Goal: Information Seeking & Learning: Learn about a topic

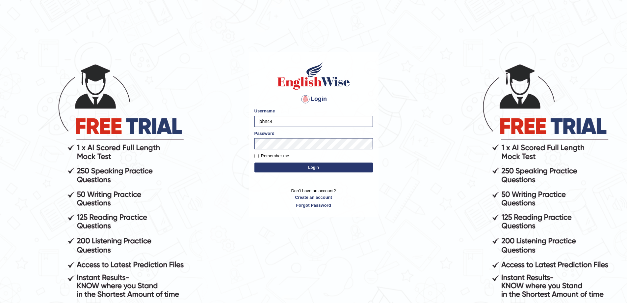
drag, startPoint x: 0, startPoint y: 0, endPoint x: 295, endPoint y: 121, distance: 318.7
click at [295, 121] on input "john44" at bounding box center [313, 121] width 119 height 11
click at [257, 155] on input "Remember me" at bounding box center [256, 156] width 4 height 4
checkbox input "true"
click at [294, 167] on button "Login" at bounding box center [313, 167] width 119 height 10
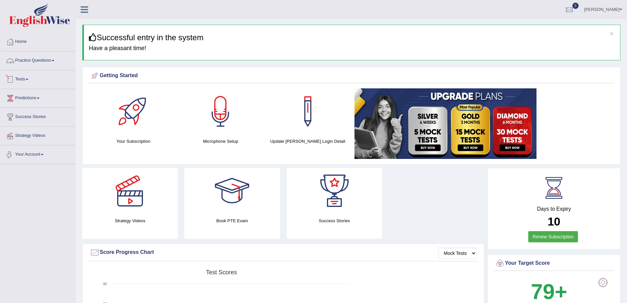
click at [59, 63] on link "Practice Questions" at bounding box center [37, 59] width 75 height 16
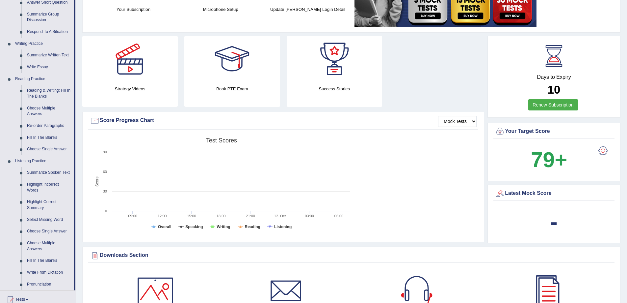
scroll to position [165, 0]
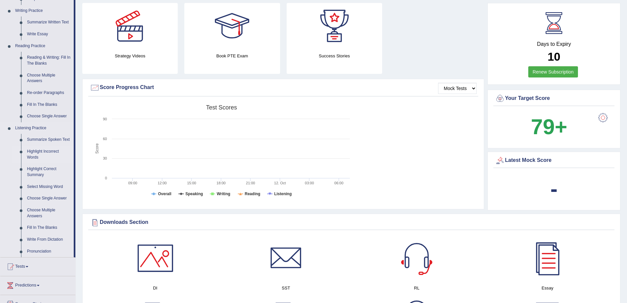
click at [48, 150] on link "Highlight Incorrect Words" at bounding box center [49, 154] width 50 height 17
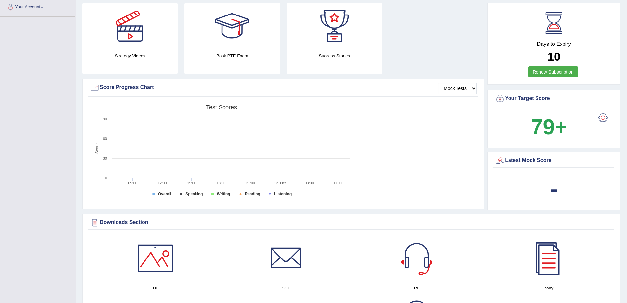
scroll to position [197, 0]
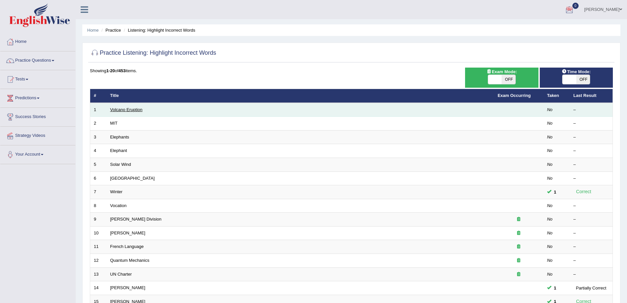
click at [131, 110] on link "Volcano Eruption" at bounding box center [126, 109] width 32 height 5
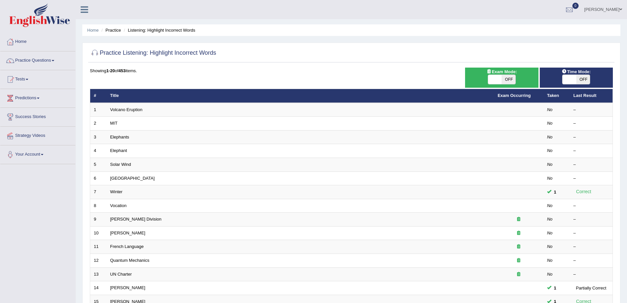
click at [508, 79] on span "OFF" at bounding box center [509, 79] width 14 height 9
checkbox input "true"
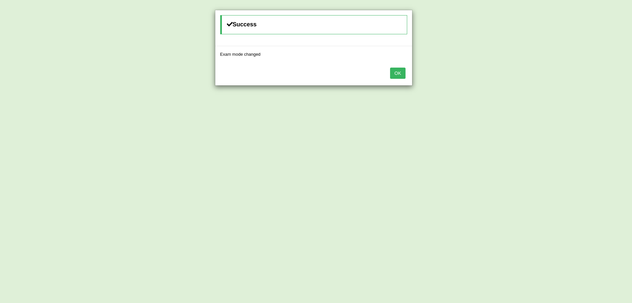
click at [398, 75] on button "OK" at bounding box center [397, 72] width 15 height 11
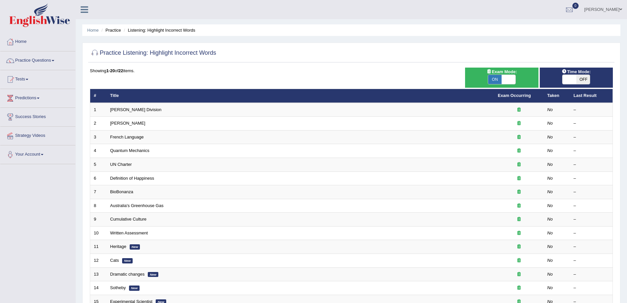
click at [494, 76] on span "ON" at bounding box center [495, 79] width 14 height 9
checkbox input "false"
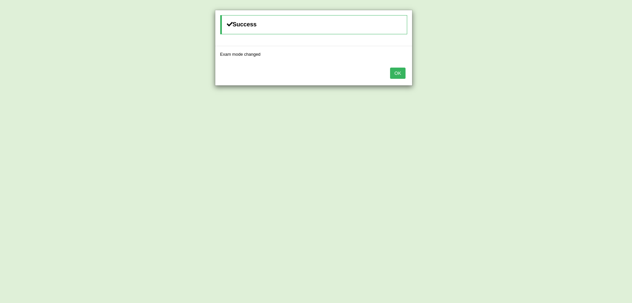
click at [399, 75] on button "OK" at bounding box center [397, 72] width 15 height 11
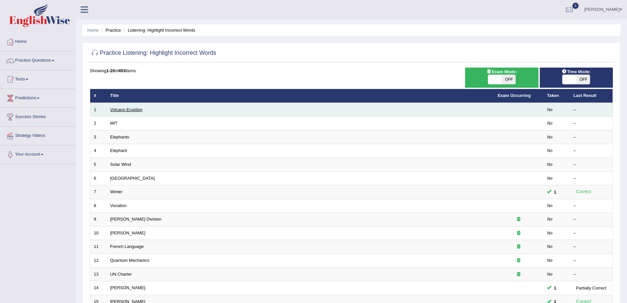
click at [126, 109] on link "Volcano Eruption" at bounding box center [126, 109] width 32 height 5
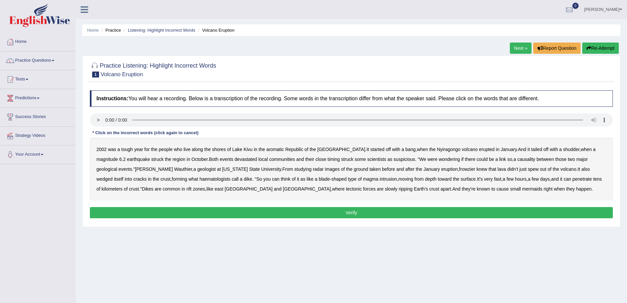
click at [271, 150] on b "aromatic" at bounding box center [275, 148] width 18 height 5
click at [459, 170] on b "frowzier" at bounding box center [467, 168] width 16 height 5
click at [199, 179] on b "haematologists" at bounding box center [214, 178] width 31 height 5
click at [522, 187] on b "mermaids" at bounding box center [532, 188] width 20 height 5
click at [459, 168] on b "frowzier" at bounding box center [467, 168] width 16 height 5
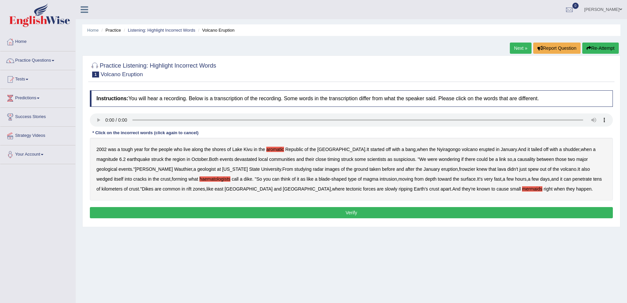
click at [344, 213] on button "Verify" at bounding box center [351, 212] width 523 height 11
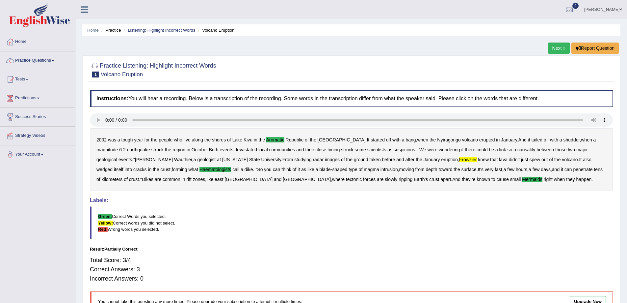
click at [459, 157] on b "frowzier" at bounding box center [468, 159] width 18 height 5
click at [553, 47] on link "Next »" at bounding box center [559, 47] width 22 height 11
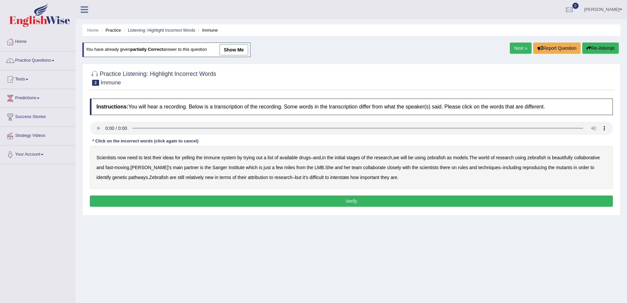
click at [194, 157] on b "yelling" at bounding box center [188, 157] width 13 height 5
click at [399, 157] on b "we" at bounding box center [396, 157] width 6 height 5
click at [569, 155] on b "beautifully" at bounding box center [562, 157] width 21 height 5
click at [468, 166] on b "rules" at bounding box center [463, 167] width 10 height 5
click at [268, 178] on b "attribution" at bounding box center [258, 176] width 20 height 5
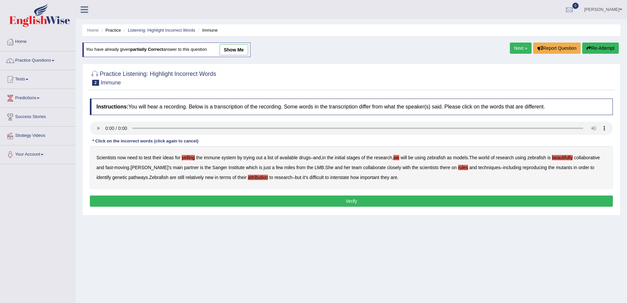
click at [349, 177] on b "interstate" at bounding box center [339, 176] width 19 height 5
click at [399, 157] on b "we" at bounding box center [396, 157] width 6 height 5
click at [342, 202] on button "Verify" at bounding box center [351, 200] width 523 height 11
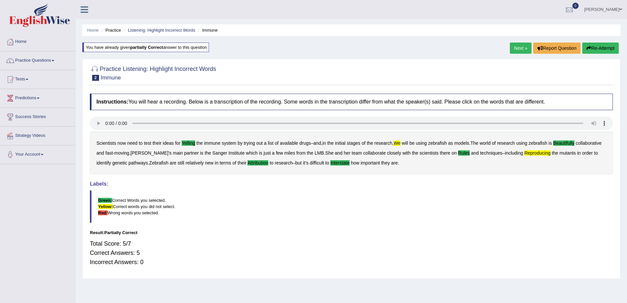
click at [401, 141] on b "we" at bounding box center [397, 142] width 7 height 5
click at [435, 197] on blockquote "Green: Correct Words you selected. Yellow: Correct words you did not select. Re…" at bounding box center [351, 206] width 523 height 33
click at [597, 45] on button "Re-Attempt" at bounding box center [600, 47] width 37 height 11
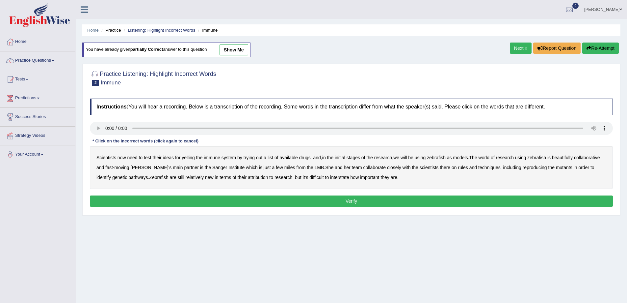
click at [186, 158] on b "yelling" at bounding box center [188, 157] width 13 height 5
click at [399, 156] on b "we" at bounding box center [396, 157] width 6 height 5
click at [570, 158] on b "beautifully" at bounding box center [562, 157] width 21 height 5
click at [468, 168] on b "rules" at bounding box center [463, 167] width 10 height 5
click at [547, 167] on b "reproducing" at bounding box center [535, 167] width 24 height 5
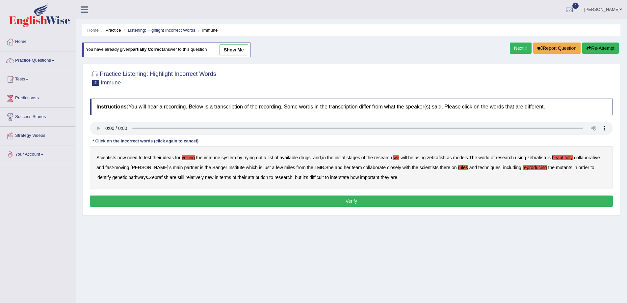
click at [268, 177] on b "attribution" at bounding box center [258, 176] width 20 height 5
click at [349, 175] on b "interstate" at bounding box center [339, 176] width 19 height 5
click at [353, 200] on button "Verify" at bounding box center [351, 200] width 523 height 11
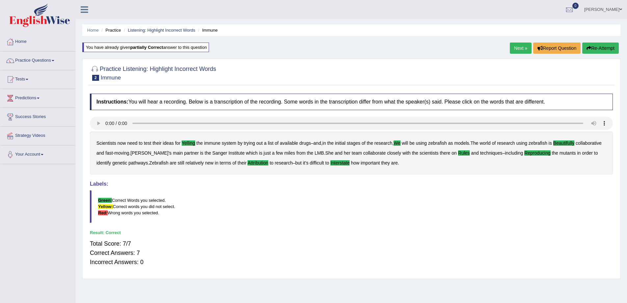
click at [516, 46] on link "Next »" at bounding box center [521, 47] width 22 height 11
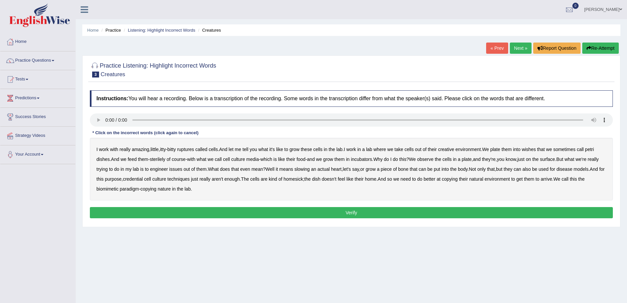
click at [188, 149] on b "ruptures" at bounding box center [185, 148] width 17 height 5
click at [454, 148] on b "creative" at bounding box center [446, 148] width 16 height 5
click at [536, 148] on b "wishes" at bounding box center [529, 148] width 14 height 5
click at [182, 169] on b "issues" at bounding box center [175, 168] width 13 height 5
click at [310, 167] on b "slowing" at bounding box center [301, 168] width 15 height 5
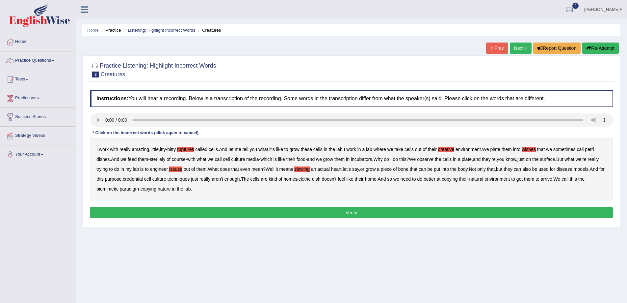
click at [552, 177] on b "arrive" at bounding box center [547, 178] width 12 height 5
click at [320, 213] on button "Verify" at bounding box center [351, 212] width 523 height 11
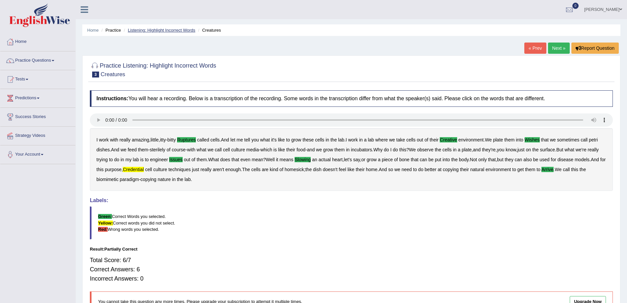
click at [154, 28] on link "Listening: Highlight Incorrect Words" at bounding box center [161, 30] width 67 height 5
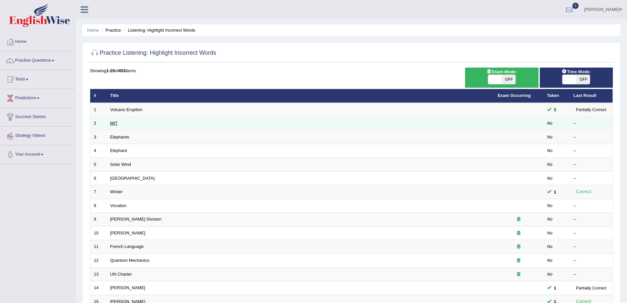
click at [113, 123] on link "MIT" at bounding box center [113, 122] width 7 height 5
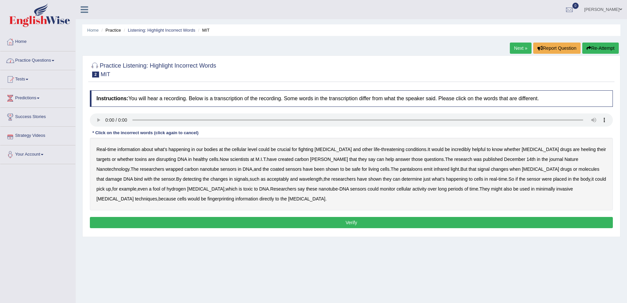
click at [50, 63] on link "Practice Questions" at bounding box center [37, 59] width 75 height 16
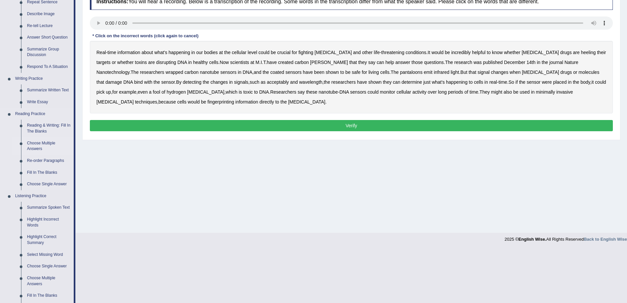
scroll to position [99, 0]
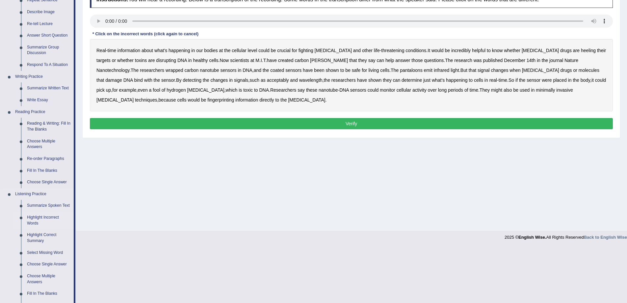
click at [48, 215] on link "Highlight Incorrect Words" at bounding box center [49, 219] width 50 height 17
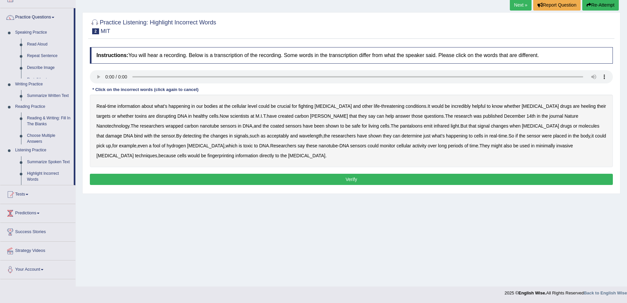
scroll to position [43, 0]
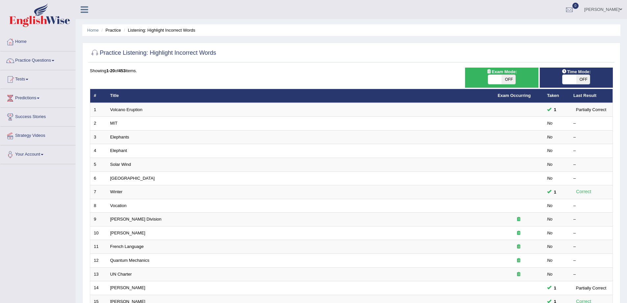
click at [553, 94] on th "Taken" at bounding box center [556, 96] width 26 height 14
click at [576, 79] on span "OFF" at bounding box center [583, 79] width 14 height 9
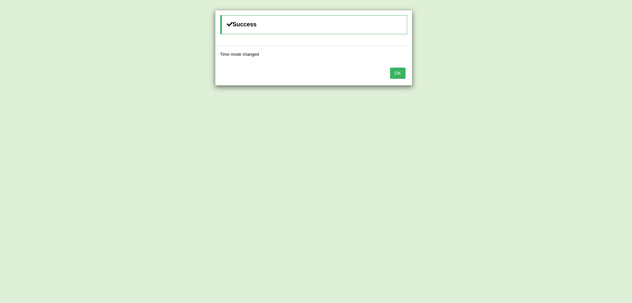
click at [393, 76] on button "OK" at bounding box center [397, 72] width 15 height 11
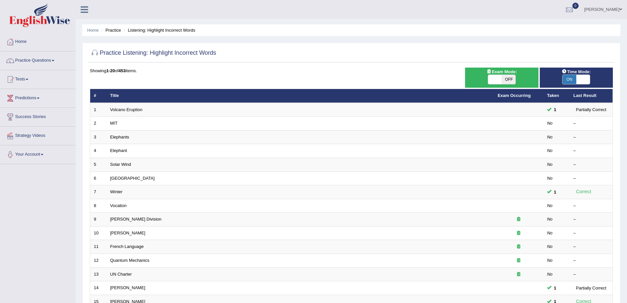
click at [571, 77] on span "ON" at bounding box center [570, 79] width 14 height 9
checkbox input "false"
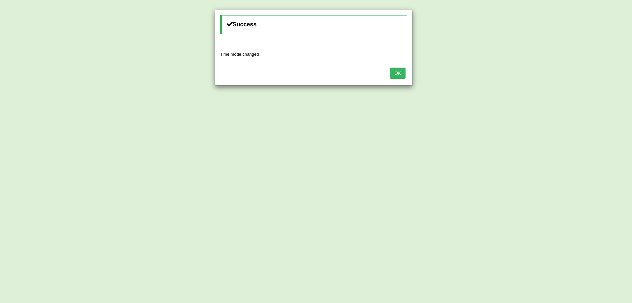
click at [397, 69] on button "OK" at bounding box center [397, 72] width 15 height 11
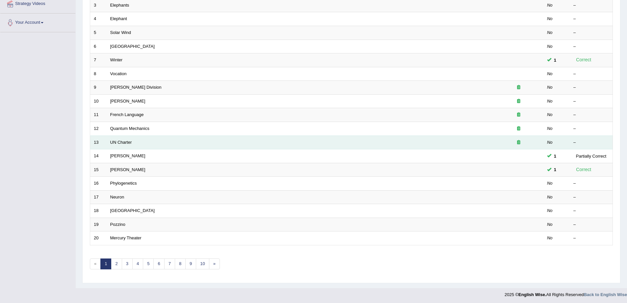
scroll to position [133, 0]
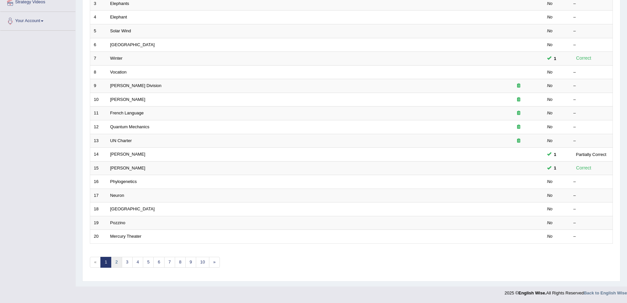
click at [114, 261] on link "2" at bounding box center [116, 261] width 11 height 11
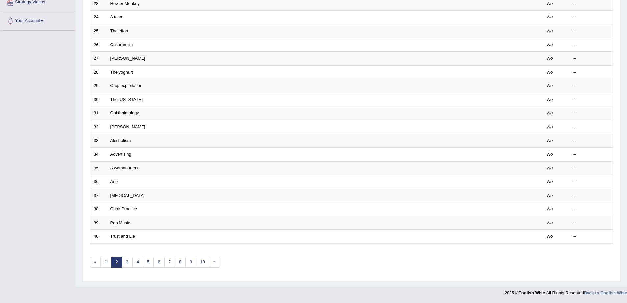
scroll to position [133, 0]
click at [213, 262] on link "»" at bounding box center [214, 261] width 11 height 11
click at [212, 259] on link "»" at bounding box center [214, 261] width 11 height 11
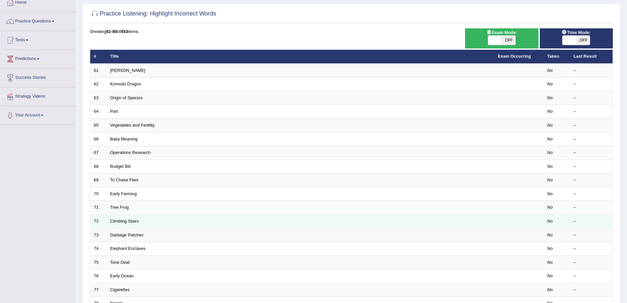
scroll to position [132, 0]
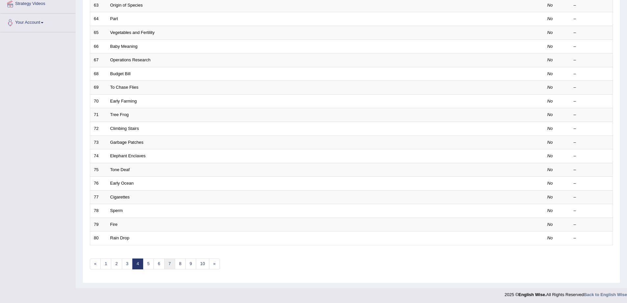
click at [165, 264] on link "7" at bounding box center [169, 263] width 11 height 11
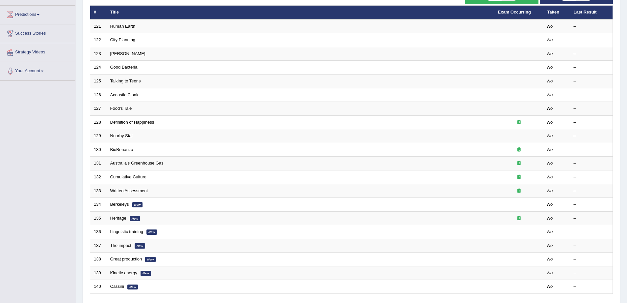
scroll to position [133, 0]
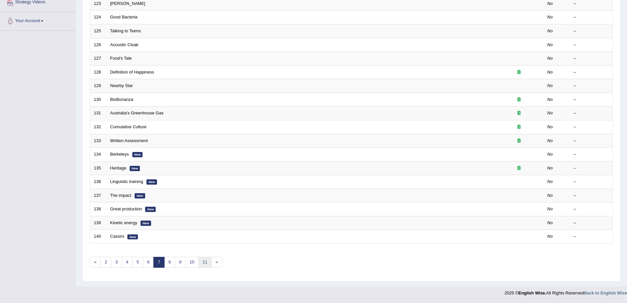
click at [203, 263] on link "11" at bounding box center [204, 261] width 13 height 11
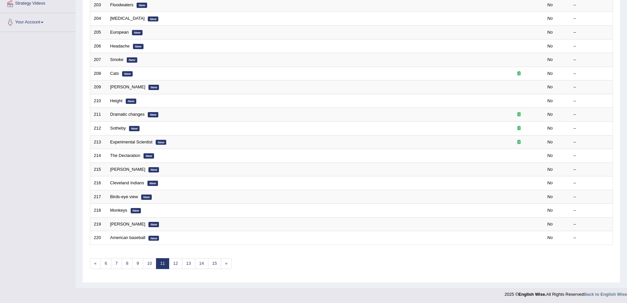
scroll to position [133, 0]
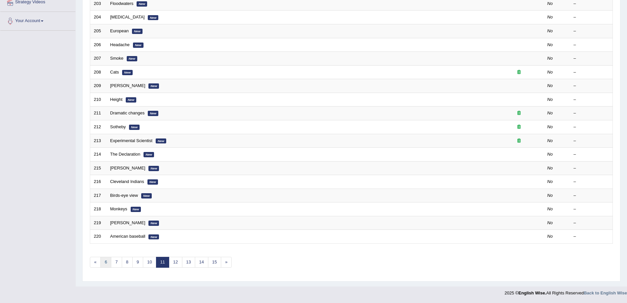
click at [101, 263] on link "6" at bounding box center [105, 261] width 11 height 11
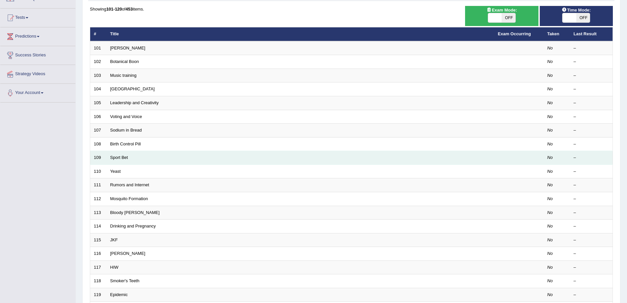
scroll to position [133, 0]
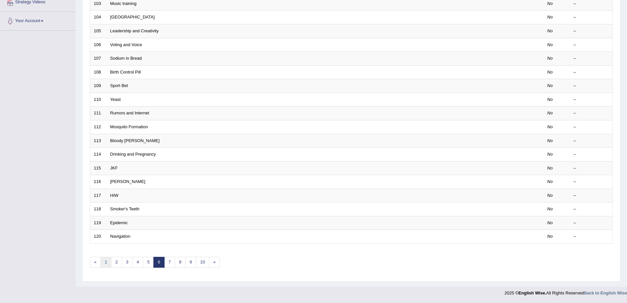
click at [104, 261] on link "1" at bounding box center [105, 261] width 11 height 11
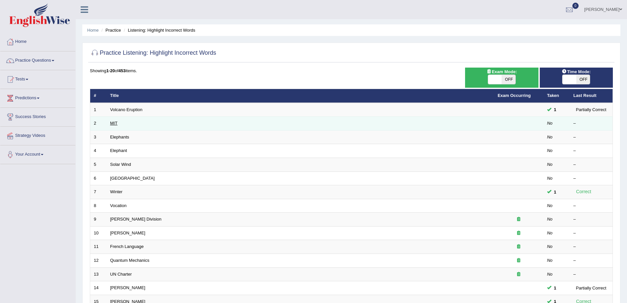
click at [114, 123] on link "MIT" at bounding box center [113, 122] width 7 height 5
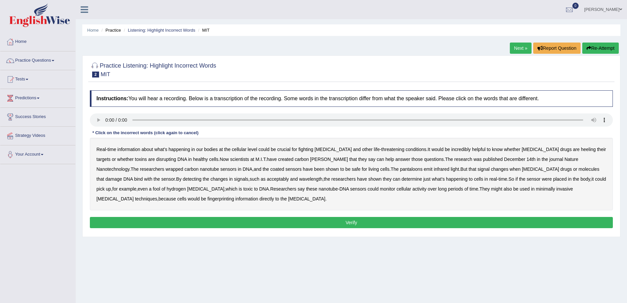
click at [581, 149] on b "heeling" at bounding box center [588, 148] width 15 height 5
click at [310, 158] on b "[PERSON_NAME]" at bounding box center [329, 158] width 38 height 5
click at [400, 169] on b "pantaloons" at bounding box center [411, 168] width 23 height 5
click at [267, 180] on b "acceptably" at bounding box center [278, 178] width 22 height 5
click at [160, 186] on b "fool" at bounding box center [157, 188] width 8 height 5
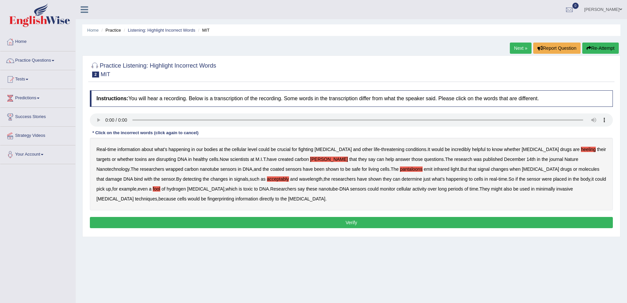
click at [234, 196] on b "fingerprinting" at bounding box center [220, 198] width 27 height 5
click at [343, 220] on button "Verify" at bounding box center [351, 222] width 523 height 11
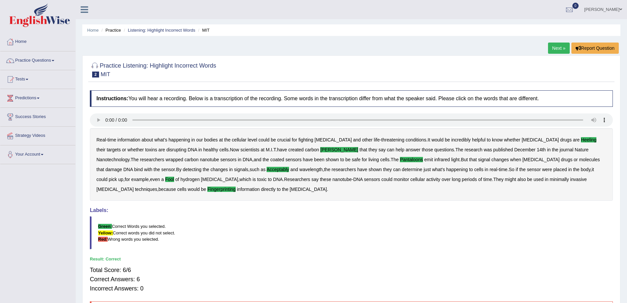
click at [558, 48] on link "Next »" at bounding box center [559, 47] width 22 height 11
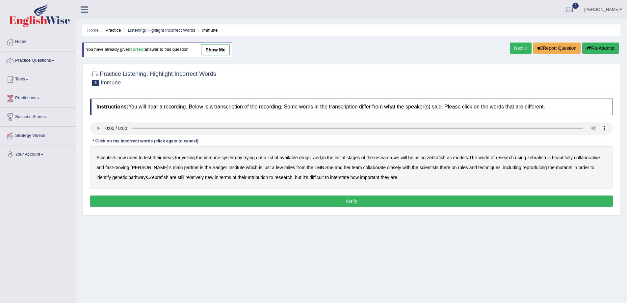
click at [193, 157] on b "yelling" at bounding box center [188, 157] width 13 height 5
click at [405, 156] on div "Scientists now need to test their ideas for yelling the immune system by trying…" at bounding box center [351, 167] width 523 height 43
click at [399, 156] on b "we" at bounding box center [396, 157] width 6 height 5
click at [572, 158] on b "beautifully" at bounding box center [562, 157] width 21 height 5
click at [468, 168] on b "rules" at bounding box center [463, 167] width 10 height 5
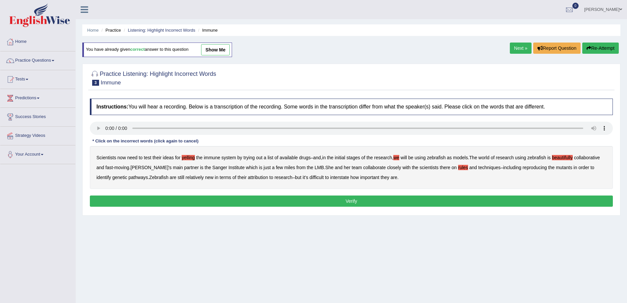
click at [547, 168] on b "reproducing" at bounding box center [535, 167] width 24 height 5
click at [268, 176] on b "attribution" at bounding box center [258, 176] width 20 height 5
click at [349, 177] on b "interstate" at bounding box center [339, 176] width 19 height 5
click at [368, 200] on button "Verify" at bounding box center [351, 200] width 523 height 11
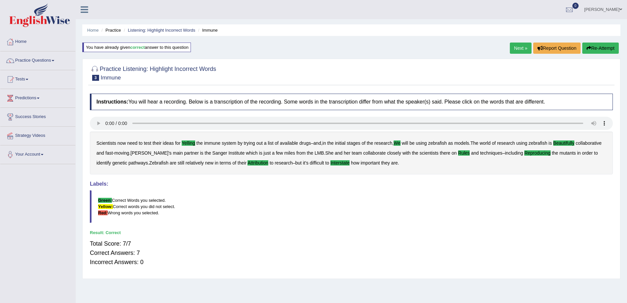
click at [518, 48] on link "Next »" at bounding box center [521, 47] width 22 height 11
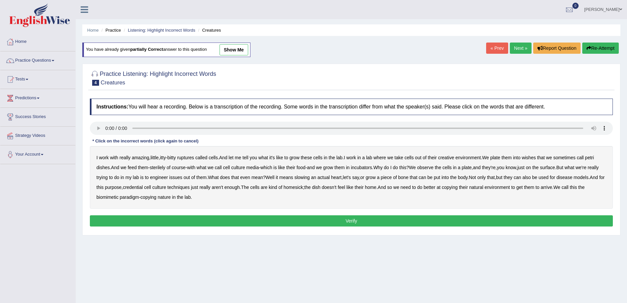
click at [190, 158] on b "ruptures" at bounding box center [185, 157] width 17 height 5
click at [454, 158] on b "creative" at bounding box center [446, 157] width 16 height 5
click at [536, 159] on b "wishes" at bounding box center [529, 157] width 14 height 5
click at [182, 177] on b "issues" at bounding box center [175, 176] width 13 height 5
click at [310, 174] on b "slowing" at bounding box center [301, 176] width 15 height 5
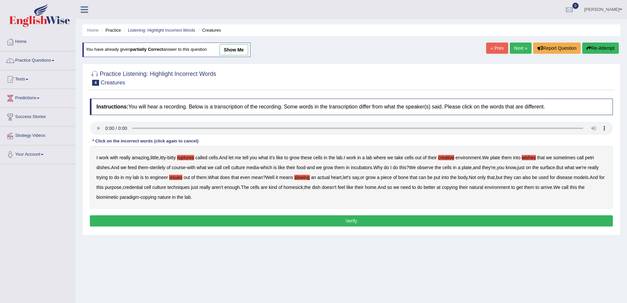
click at [143, 187] on b "credential" at bounding box center [133, 186] width 20 height 5
click at [552, 187] on b "arrive" at bounding box center [547, 186] width 12 height 5
click at [282, 223] on button "Verify" at bounding box center [351, 220] width 523 height 11
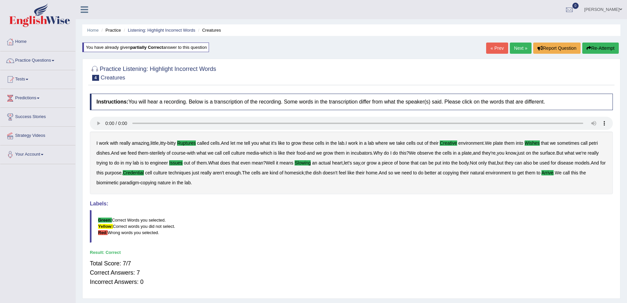
click at [516, 47] on link "Next »" at bounding box center [521, 47] width 22 height 11
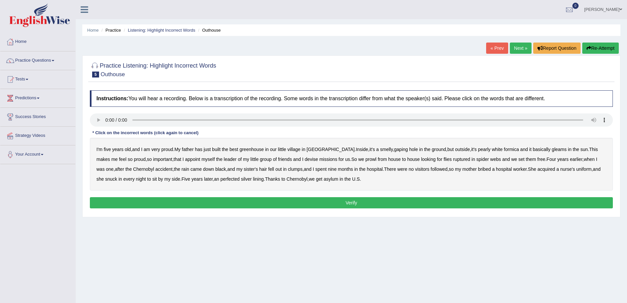
click at [256, 150] on b "greenhouse" at bounding box center [252, 148] width 24 height 5
click at [533, 148] on b "basically" at bounding box center [542, 148] width 18 height 5
click at [453, 158] on b "ruptured" at bounding box center [461, 158] width 17 height 5
click at [431, 168] on b "followed" at bounding box center [439, 168] width 17 height 5
click at [221, 179] on b "perfected" at bounding box center [230, 178] width 19 height 5
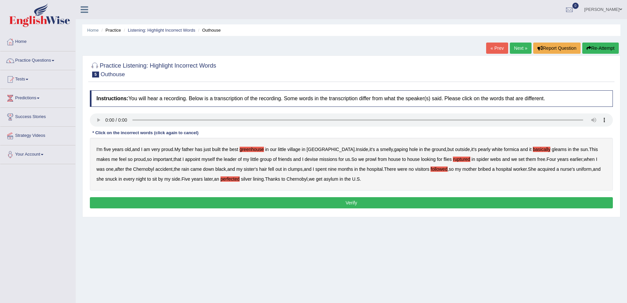
click at [351, 204] on button "Verify" at bounding box center [351, 202] width 523 height 11
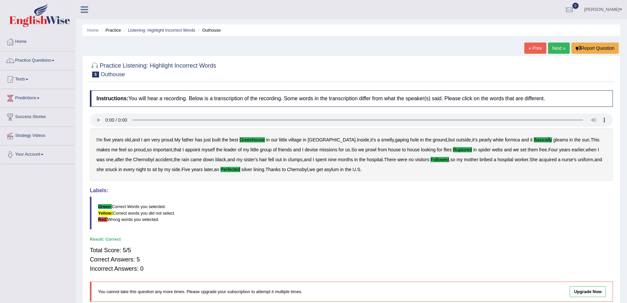
click at [553, 49] on link "Next »" at bounding box center [559, 47] width 22 height 11
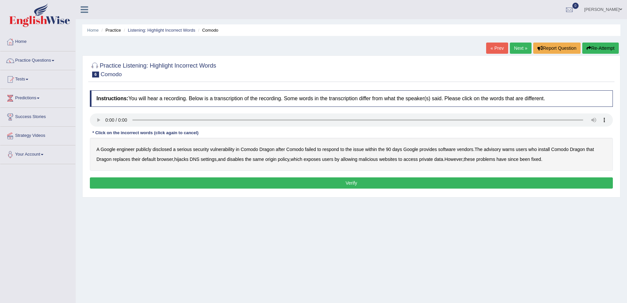
click at [158, 147] on b "disclosed" at bounding box center [162, 148] width 19 height 5
click at [466, 150] on b "vendors" at bounding box center [465, 148] width 16 height 5
click at [120, 161] on b "replaces" at bounding box center [121, 158] width 17 height 5
click at [373, 158] on b "malicious" at bounding box center [368, 158] width 19 height 5
click at [414, 158] on b "access" at bounding box center [411, 158] width 14 height 5
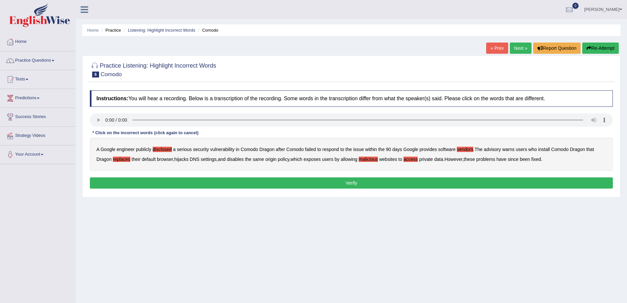
click at [380, 181] on button "Verify" at bounding box center [351, 182] width 523 height 11
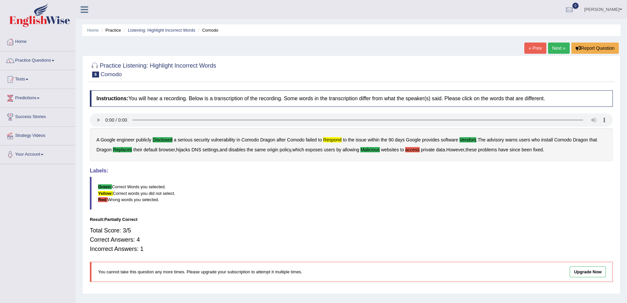
click at [558, 48] on link "Next »" at bounding box center [559, 47] width 22 height 11
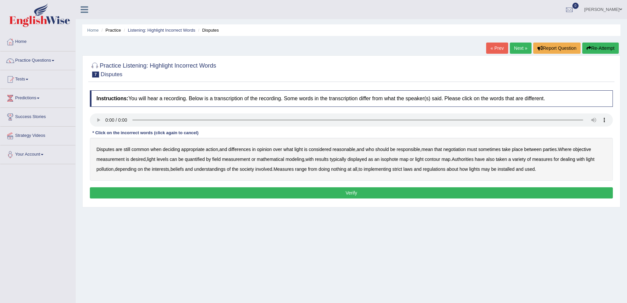
click at [142, 148] on b "common" at bounding box center [141, 148] width 18 height 5
click at [590, 147] on b "objective" at bounding box center [582, 148] width 18 height 5
click at [343, 158] on b "typically" at bounding box center [338, 158] width 16 height 5
click at [104, 167] on b "pollution" at bounding box center [104, 168] width 17 height 5
click at [446, 170] on b "regulations" at bounding box center [434, 168] width 23 height 5
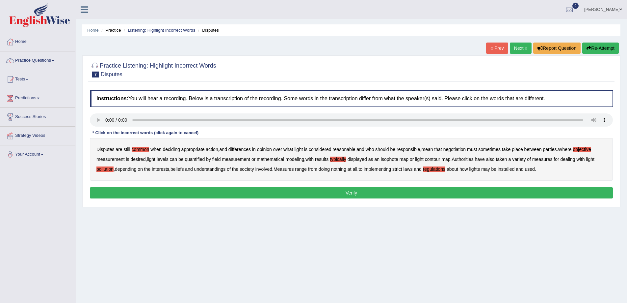
click at [368, 189] on button "Verify" at bounding box center [351, 192] width 523 height 11
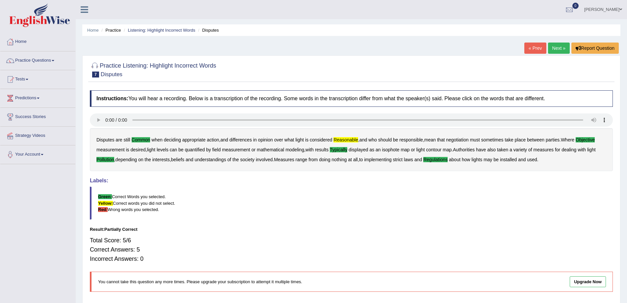
click at [561, 49] on link "Next »" at bounding box center [559, 47] width 22 height 11
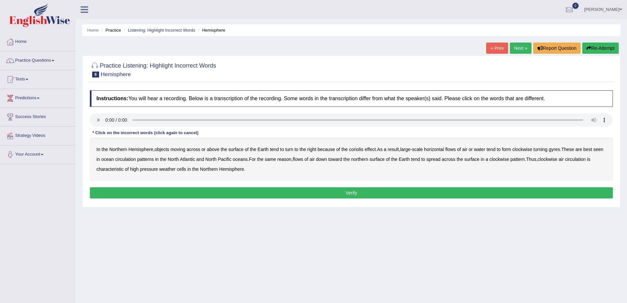
click at [180, 149] on b "moving" at bounding box center [178, 148] width 15 height 5
click at [442, 148] on b "horizontal" at bounding box center [434, 148] width 20 height 5
click at [136, 159] on b "circulation" at bounding box center [125, 158] width 21 height 5
click at [292, 159] on b "reason" at bounding box center [285, 158] width 14 height 5
click at [525, 159] on b "pattern" at bounding box center [518, 158] width 14 height 5
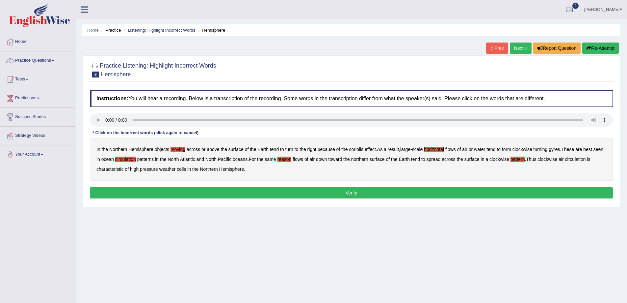
click at [151, 169] on b "pressure" at bounding box center [149, 168] width 18 height 5
click at [269, 190] on button "Verify" at bounding box center [351, 192] width 523 height 11
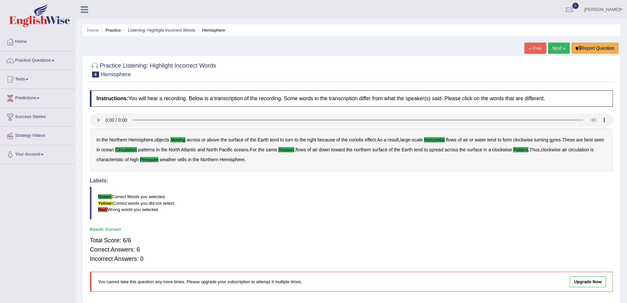
click at [561, 47] on link "Next »" at bounding box center [559, 47] width 22 height 11
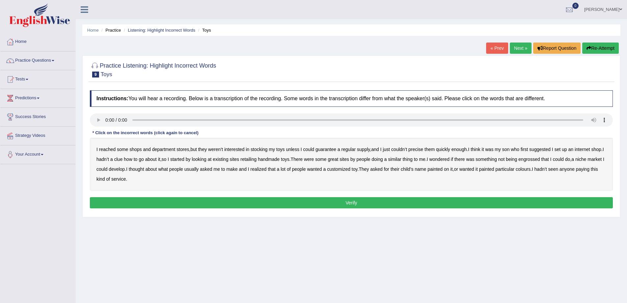
click at [109, 149] on b "reached" at bounding box center [107, 148] width 17 height 5
click at [416, 150] on b "precise" at bounding box center [416, 148] width 15 height 5
click at [257, 157] on b "retailing" at bounding box center [249, 158] width 16 height 5
click at [533, 159] on b "engrossed" at bounding box center [528, 158] width 21 height 5
click at [576, 172] on b "paying" at bounding box center [582, 168] width 13 height 5
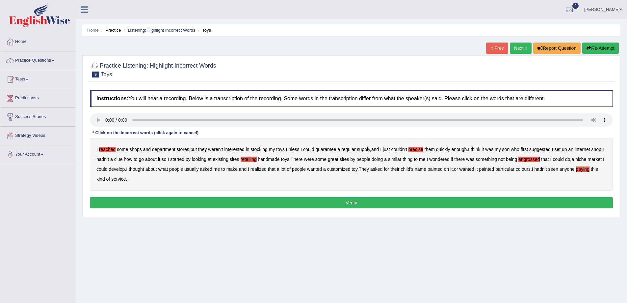
click at [312, 202] on button "Verify" at bounding box center [351, 202] width 523 height 11
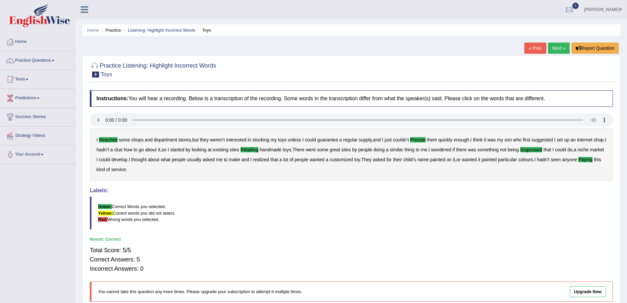
click at [558, 46] on link "Next »" at bounding box center [559, 47] width 22 height 11
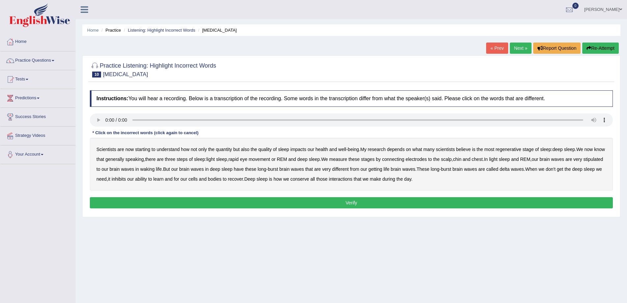
click at [400, 146] on b "depends" at bounding box center [396, 148] width 18 height 5
click at [188, 158] on b "steps" at bounding box center [182, 158] width 11 height 5
click at [583, 162] on b "stipulated" at bounding box center [593, 158] width 20 height 5
click at [382, 168] on b "getting" at bounding box center [375, 168] width 14 height 5
click at [309, 177] on b "conserve" at bounding box center [299, 178] width 19 height 5
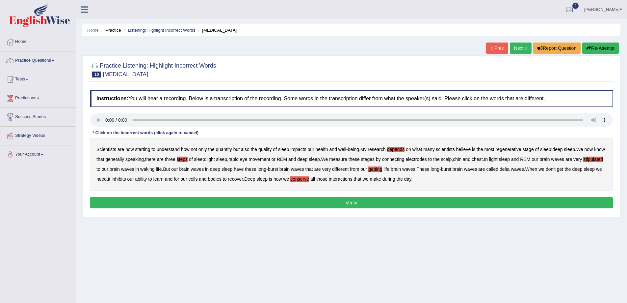
click at [349, 201] on button "Verify" at bounding box center [351, 202] width 523 height 11
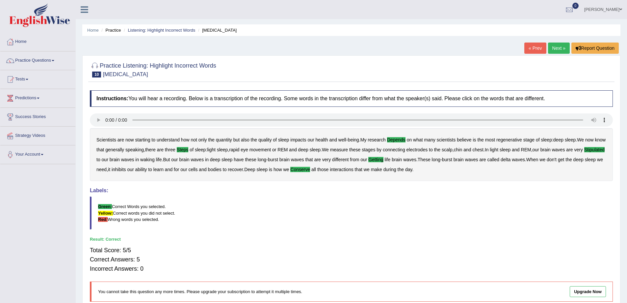
drag, startPoint x: 439, startPoint y: 169, endPoint x: 338, endPoint y: 172, distance: 100.8
click at [232, 167] on div "Scientists are now starting to understand how not only the quantity but also th…" at bounding box center [351, 154] width 523 height 53
drag, startPoint x: 438, startPoint y: 167, endPoint x: 234, endPoint y: 168, distance: 203.4
click at [234, 168] on div "Scientists are now starting to understand how not only the quantity but also th…" at bounding box center [351, 154] width 523 height 53
click at [290, 230] on div "Instructions: You will hear a recording. Below is a transcription of the record…" at bounding box center [351, 198] width 526 height 223
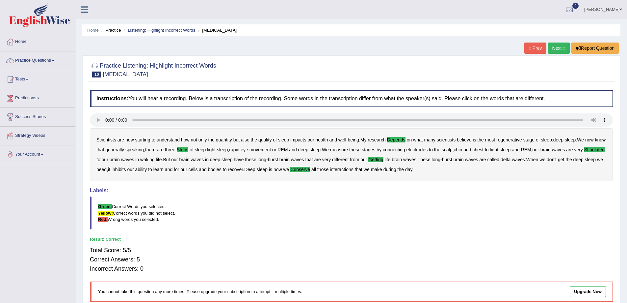
click at [560, 49] on link "Next »" at bounding box center [559, 47] width 22 height 11
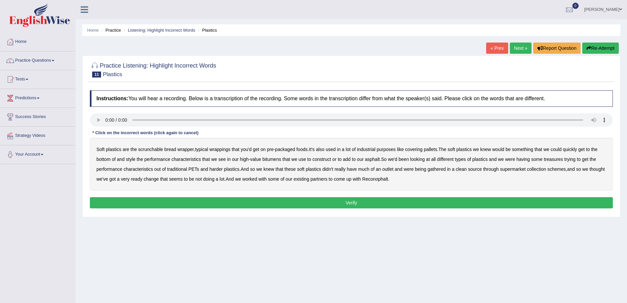
click at [421, 150] on b "covering" at bounding box center [413, 148] width 17 height 5
click at [133, 160] on b "style" at bounding box center [131, 158] width 10 height 5
click at [558, 158] on b "treasures" at bounding box center [553, 158] width 19 height 5
click at [443, 170] on b "gathered" at bounding box center [437, 168] width 18 height 5
click at [159, 180] on b "change" at bounding box center [151, 178] width 15 height 5
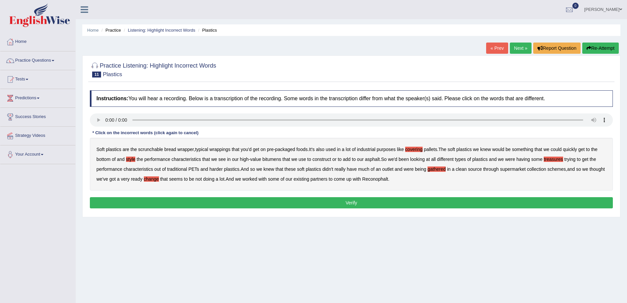
click at [356, 202] on button "Verify" at bounding box center [351, 202] width 523 height 11
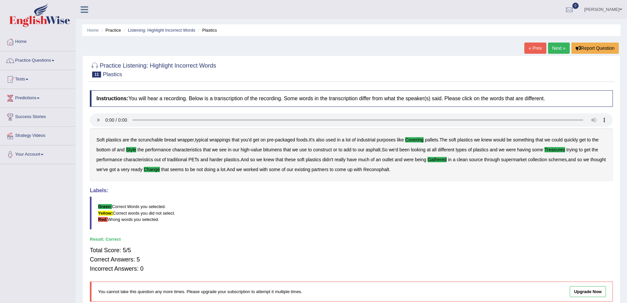
click at [558, 47] on link "Next »" at bounding box center [559, 47] width 22 height 11
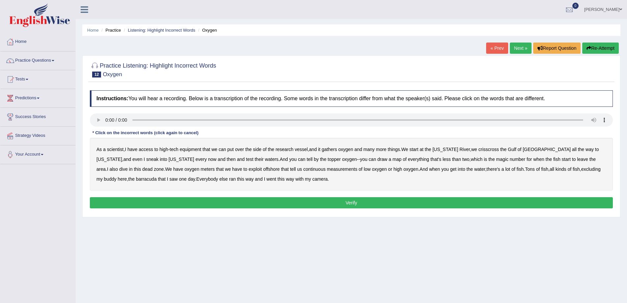
click at [333, 149] on b "gathers" at bounding box center [329, 148] width 15 height 5
click at [328, 157] on b "topper" at bounding box center [334, 158] width 13 height 5
click at [249, 169] on b "exploit" at bounding box center [255, 168] width 13 height 5
click at [581, 170] on b "excluding" at bounding box center [590, 168] width 19 height 5
click at [301, 202] on button "Verify" at bounding box center [351, 202] width 523 height 11
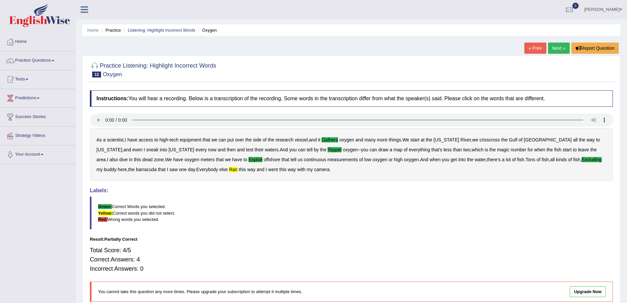
click at [556, 47] on link "Next »" at bounding box center [559, 47] width 22 height 11
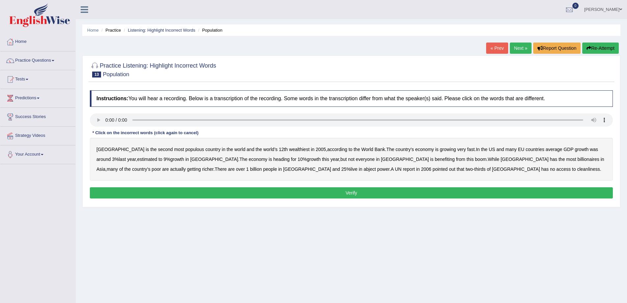
click at [137, 157] on b "estimated" at bounding box center [147, 158] width 20 height 5
click at [213, 166] on b "richer" at bounding box center [207, 168] width 11 height 5
click at [377, 169] on b "power" at bounding box center [383, 168] width 12 height 5
click at [577, 168] on b "cleanliness" at bounding box center [588, 168] width 23 height 5
click at [356, 194] on button "Verify" at bounding box center [351, 192] width 523 height 11
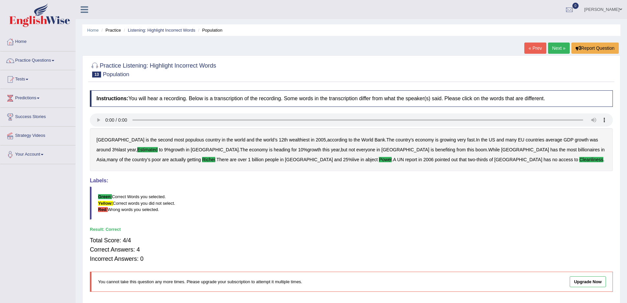
click at [558, 47] on link "Next »" at bounding box center [559, 47] width 22 height 11
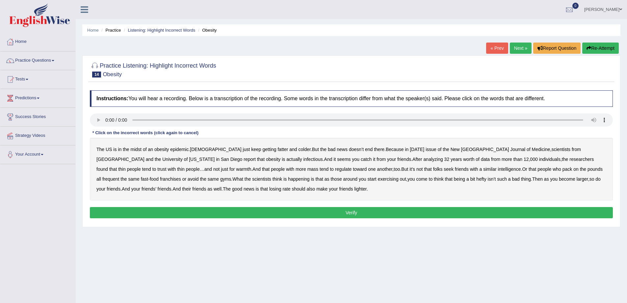
click at [299, 147] on b "colder" at bounding box center [305, 148] width 12 height 5
click at [215, 156] on b "California" at bounding box center [202, 158] width 26 height 5
click at [304, 160] on b "infectious" at bounding box center [313, 158] width 19 height 5
click at [166, 166] on b "trust" at bounding box center [161, 168] width 9 height 5
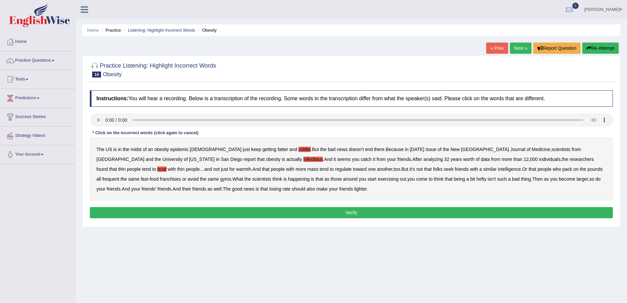
click at [335, 168] on b "regulate" at bounding box center [343, 168] width 17 height 5
click at [498, 168] on b "intelligence" at bounding box center [509, 168] width 23 height 5
click at [378, 179] on b "exercising" at bounding box center [388, 178] width 21 height 5
click at [282, 190] on b "rate" at bounding box center [286, 188] width 8 height 5
click at [308, 210] on button "Verify" at bounding box center [351, 212] width 523 height 11
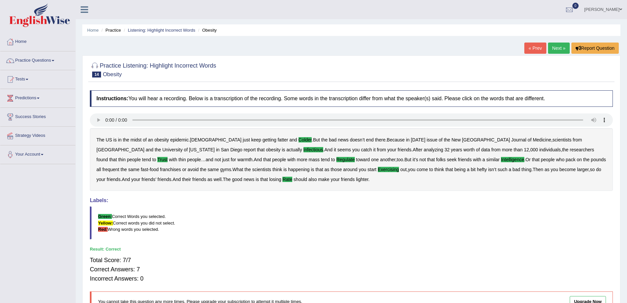
click at [559, 49] on link "Next »" at bounding box center [559, 47] width 22 height 11
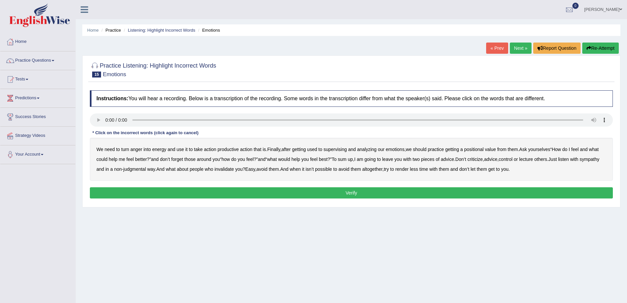
click at [346, 145] on div "We need to turn anger into energy and use it to take action productive action t…" at bounding box center [351, 159] width 523 height 43
click at [342, 150] on b "supervising" at bounding box center [335, 148] width 23 height 5
click at [482, 150] on b "positional" at bounding box center [473, 148] width 19 height 5
click at [328, 159] on b "best" at bounding box center [323, 158] width 9 height 5
click at [580, 162] on b "sympathy" at bounding box center [590, 158] width 20 height 5
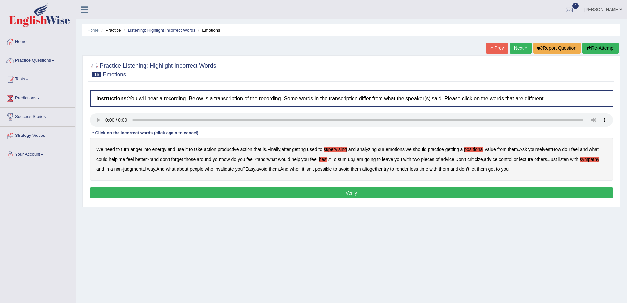
click at [409, 169] on b "render" at bounding box center [401, 168] width 13 height 5
click at [345, 189] on button "Verify" at bounding box center [351, 192] width 523 height 11
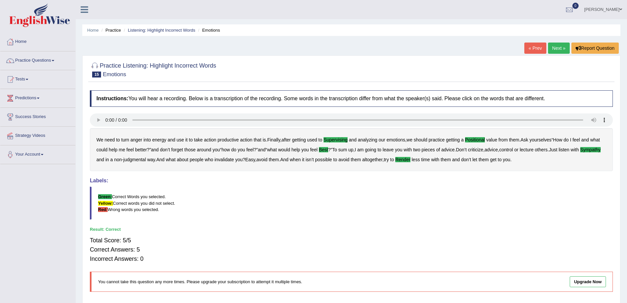
click at [558, 47] on link "Next »" at bounding box center [559, 47] width 22 height 11
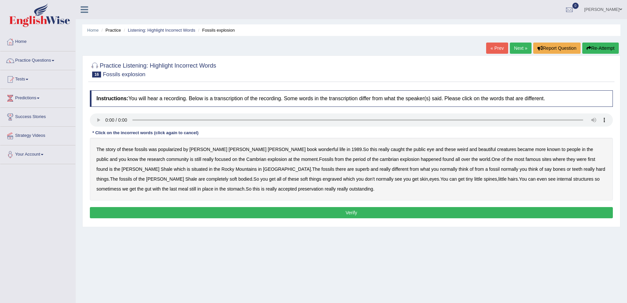
click at [478, 149] on b "beautiful" at bounding box center [486, 148] width 17 height 5
click at [192, 169] on b "situated" at bounding box center [200, 168] width 16 height 5
click at [355, 170] on b "superb" at bounding box center [362, 168] width 14 height 5
click at [323, 180] on b "engraved" at bounding box center [332, 178] width 19 height 5
click at [278, 189] on b "accepted" at bounding box center [287, 188] width 19 height 5
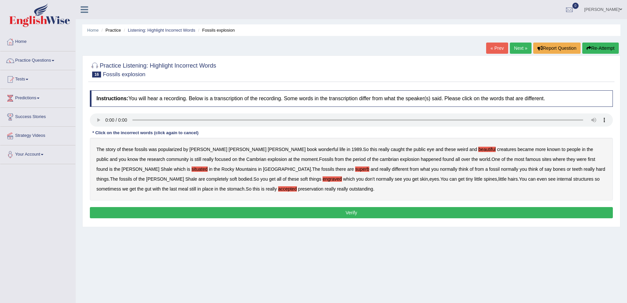
click at [283, 215] on button "Verify" at bounding box center [351, 212] width 523 height 11
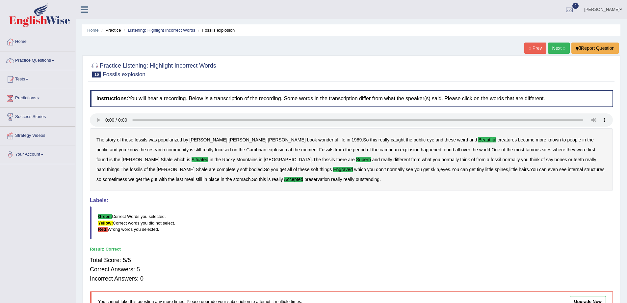
click at [559, 48] on link "Next »" at bounding box center [559, 47] width 22 height 11
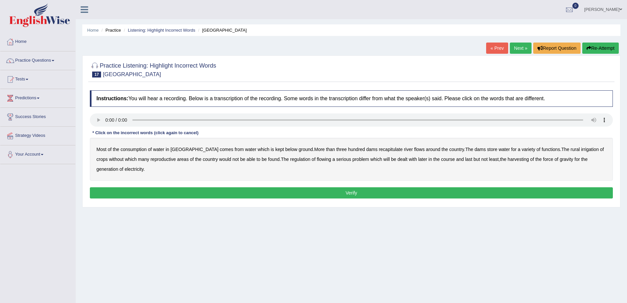
click at [285, 149] on b "below" at bounding box center [291, 148] width 12 height 5
click at [379, 148] on b "recapitulate" at bounding box center [391, 148] width 24 height 5
click at [155, 159] on b "reproductive" at bounding box center [162, 158] width 25 height 5
click at [268, 158] on b "found" at bounding box center [274, 158] width 12 height 5
click at [317, 159] on b "flowing" at bounding box center [324, 158] width 14 height 5
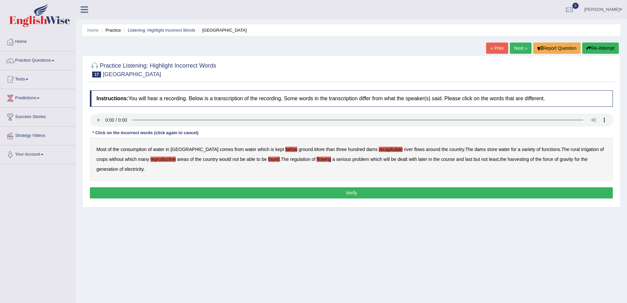
click at [512, 159] on b "harvesting" at bounding box center [518, 158] width 21 height 5
click at [166, 192] on button "Verify" at bounding box center [351, 192] width 523 height 11
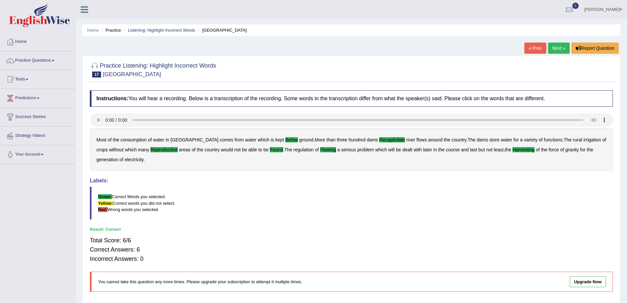
click at [557, 46] on link "Next »" at bounding box center [559, 47] width 22 height 11
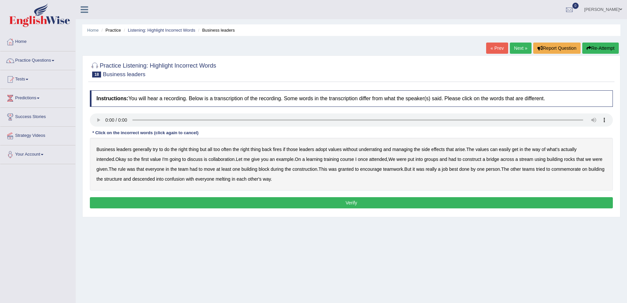
click at [380, 151] on b "underrating" at bounding box center [370, 148] width 23 height 5
click at [306, 157] on b "learning" at bounding box center [314, 158] width 16 height 5
click at [564, 160] on b "rocks" at bounding box center [569, 158] width 11 height 5
click at [338, 168] on b "granted" at bounding box center [345, 168] width 15 height 5
click at [558, 168] on b "commemorate" at bounding box center [565, 168] width 29 height 5
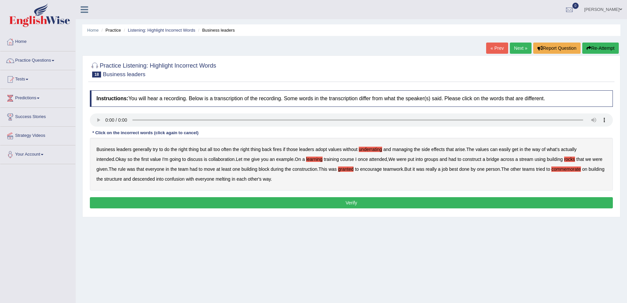
click at [217, 179] on b "melting" at bounding box center [223, 178] width 15 height 5
click at [286, 202] on button "Verify" at bounding box center [351, 202] width 523 height 11
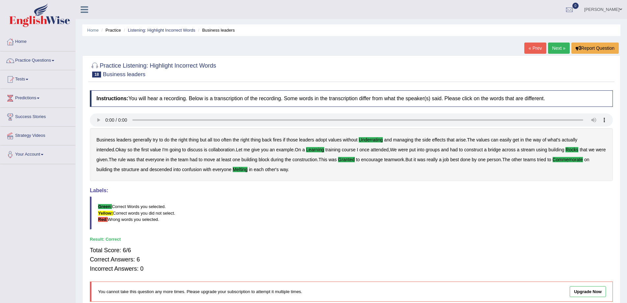
click at [560, 47] on link "Next »" at bounding box center [559, 47] width 22 height 11
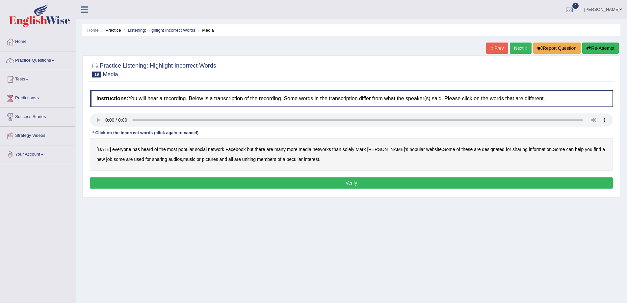
click at [304, 149] on b "media" at bounding box center [305, 148] width 13 height 5
click at [169, 160] on b "audios" at bounding box center [175, 158] width 13 height 5
click at [228, 158] on b "all" at bounding box center [230, 158] width 5 height 5
click at [289, 158] on b "peculiar" at bounding box center [295, 158] width 16 height 5
click at [291, 182] on button "Verify" at bounding box center [351, 182] width 523 height 11
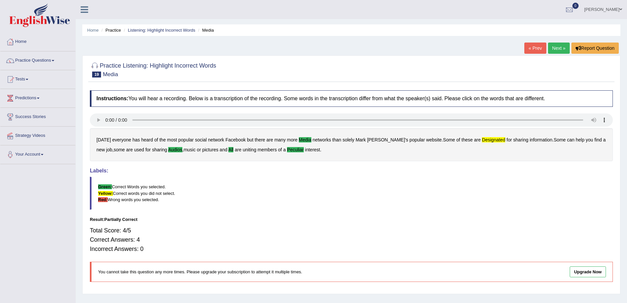
click at [560, 46] on link "Next »" at bounding box center [559, 47] width 22 height 11
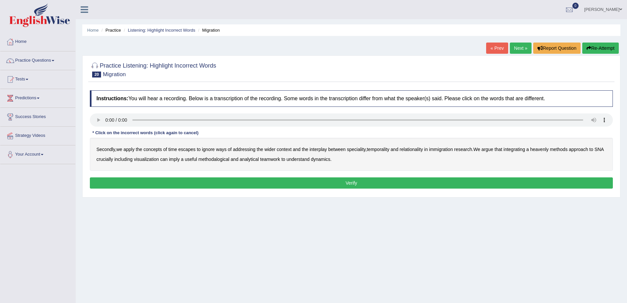
click at [213, 150] on b "ignore" at bounding box center [208, 148] width 13 height 5
click at [361, 149] on b "speciality" at bounding box center [356, 148] width 19 height 5
click at [446, 150] on b "immigration" at bounding box center [441, 148] width 24 height 5
click at [540, 149] on b "heavenly" at bounding box center [539, 148] width 18 height 5
click at [180, 157] on b "imply" at bounding box center [174, 158] width 11 height 5
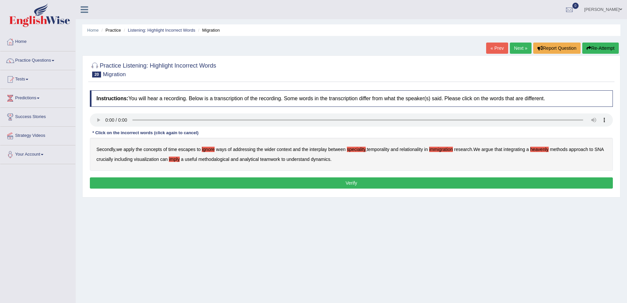
click at [280, 160] on b "teamwork" at bounding box center [270, 158] width 20 height 5
click at [327, 180] on button "Verify" at bounding box center [351, 182] width 523 height 11
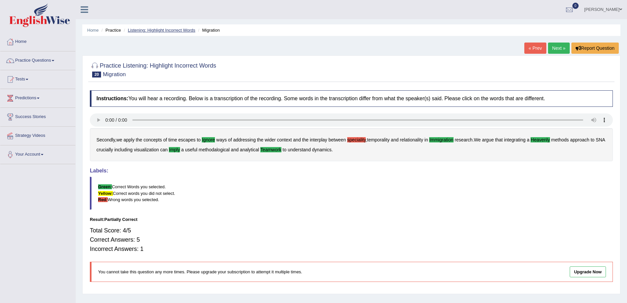
click at [143, 29] on link "Listening: Highlight Incorrect Words" at bounding box center [161, 30] width 67 height 5
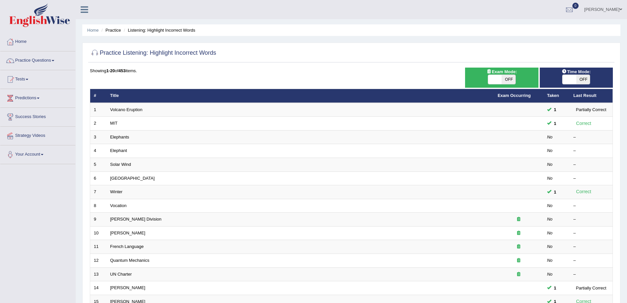
click at [584, 95] on th "Last Result" at bounding box center [591, 96] width 43 height 14
click at [545, 95] on th "Taken" at bounding box center [556, 96] width 26 height 14
click at [522, 95] on link "Exam Occurring" at bounding box center [514, 95] width 33 height 5
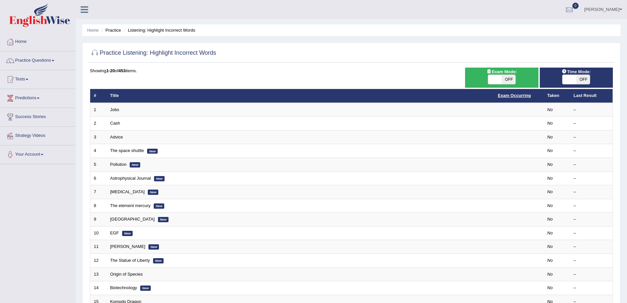
click at [514, 96] on link "Exam Occurring" at bounding box center [514, 95] width 33 height 5
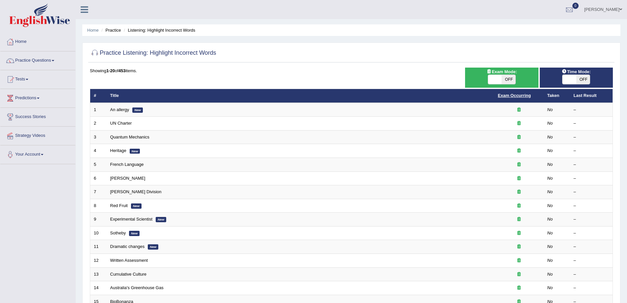
click at [522, 94] on link "Exam Occurring" at bounding box center [514, 95] width 33 height 5
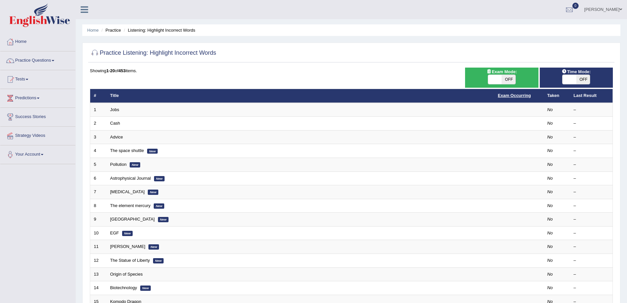
click at [503, 94] on link "Exam Occurring" at bounding box center [514, 95] width 33 height 5
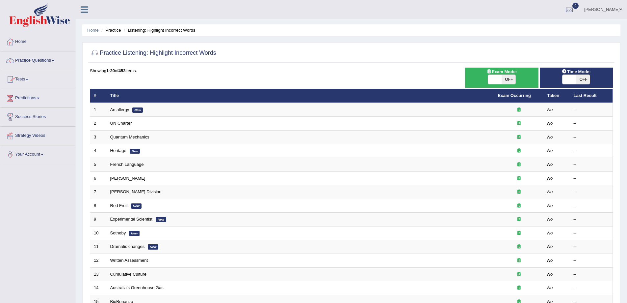
click at [146, 31] on li "Listening: Highlight Incorrect Words" at bounding box center [158, 30] width 73 height 6
click at [117, 30] on li "Practice" at bounding box center [110, 30] width 21 height 6
click at [27, 117] on link "Success Stories" at bounding box center [37, 116] width 75 height 16
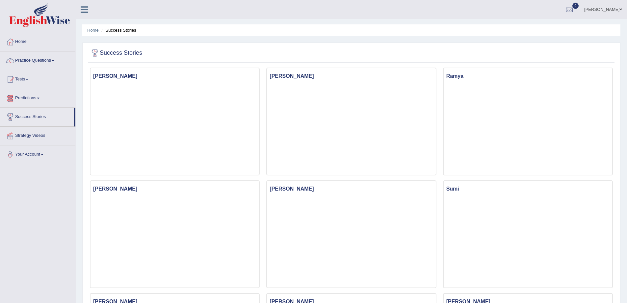
click at [42, 97] on link "Predictions" at bounding box center [37, 97] width 75 height 16
click at [28, 113] on link "Latest Predictions" at bounding box center [43, 113] width 62 height 12
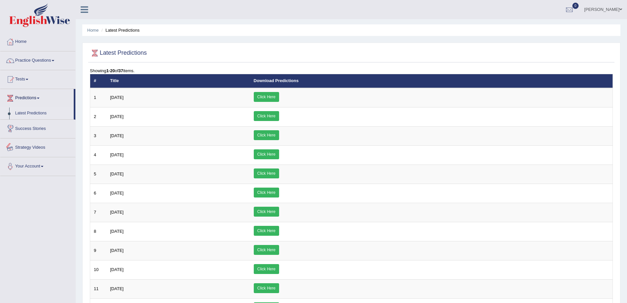
click at [35, 146] on link "Strategy Videos" at bounding box center [37, 146] width 75 height 16
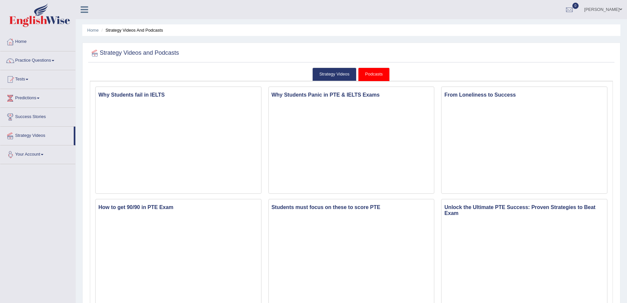
click at [43, 152] on link "Your Account" at bounding box center [37, 153] width 75 height 16
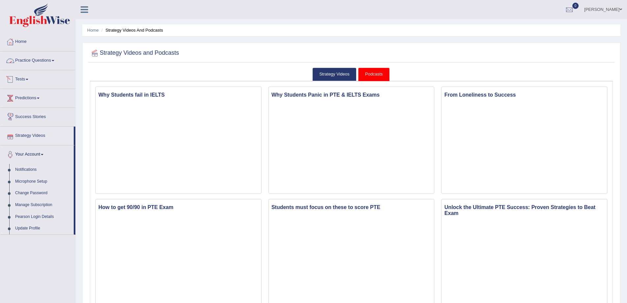
click at [45, 59] on link "Practice Questions" at bounding box center [37, 59] width 75 height 16
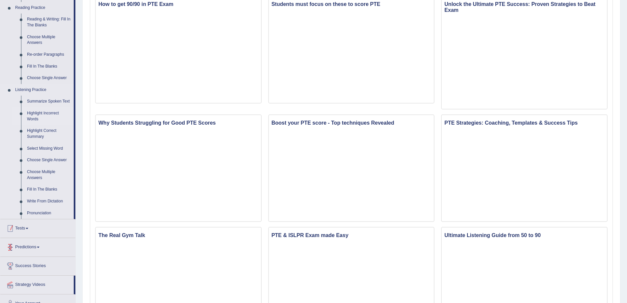
scroll to position [165, 0]
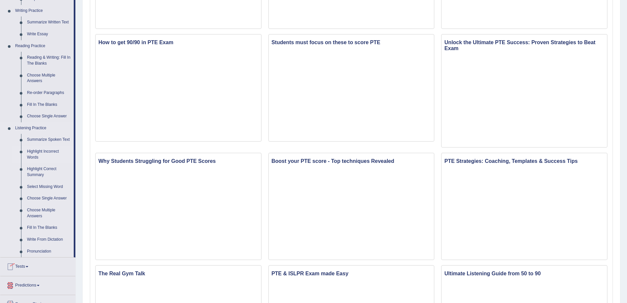
click at [46, 152] on link "Highlight Incorrect Words" at bounding box center [49, 154] width 50 height 17
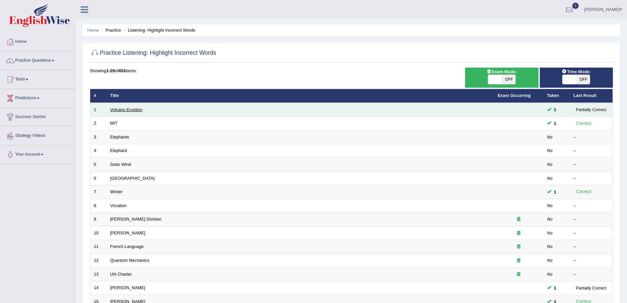
click at [128, 111] on link "Volcano Eruption" at bounding box center [126, 109] width 32 height 5
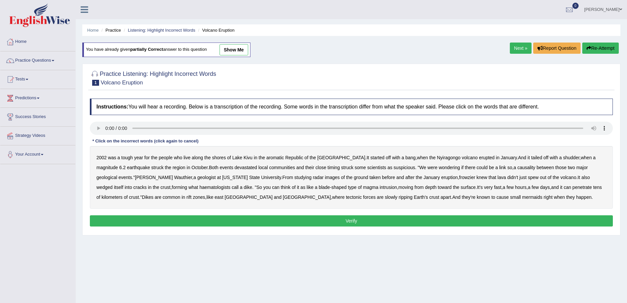
click at [524, 47] on link "Next »" at bounding box center [521, 47] width 22 height 11
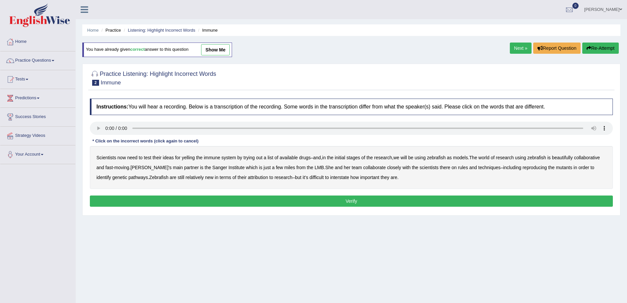
click at [521, 48] on link "Next »" at bounding box center [521, 47] width 22 height 11
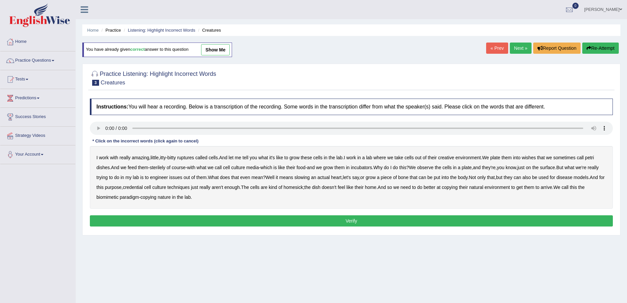
click at [517, 46] on link "Next »" at bounding box center [521, 47] width 22 height 11
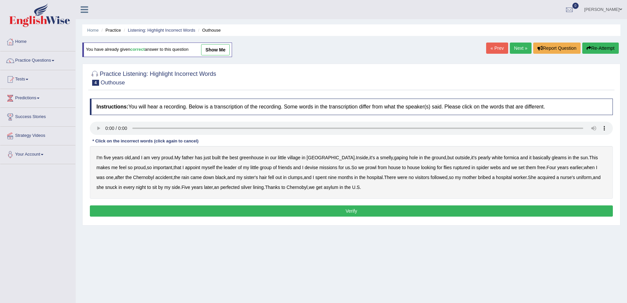
click at [519, 49] on link "Next »" at bounding box center [521, 47] width 22 height 11
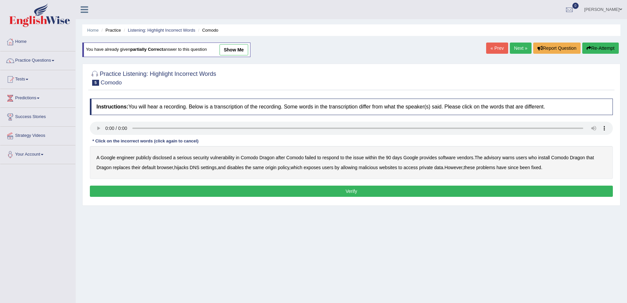
click at [517, 48] on link "Next »" at bounding box center [521, 47] width 22 height 11
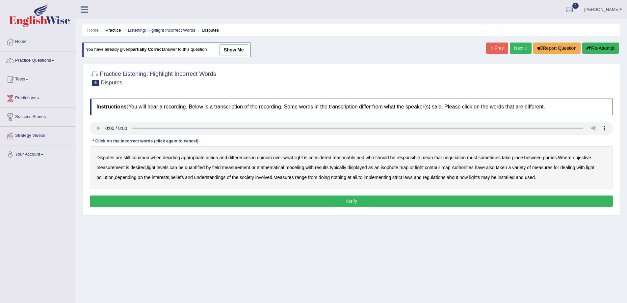
click at [519, 43] on link "Next »" at bounding box center [521, 47] width 22 height 11
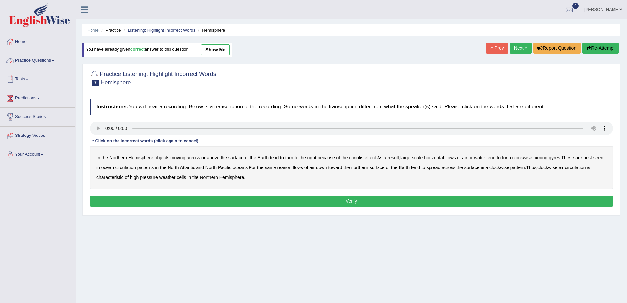
click at [149, 30] on link "Listening: Highlight Incorrect Words" at bounding box center [161, 30] width 67 height 5
